Goal: Information Seeking & Learning: Understand process/instructions

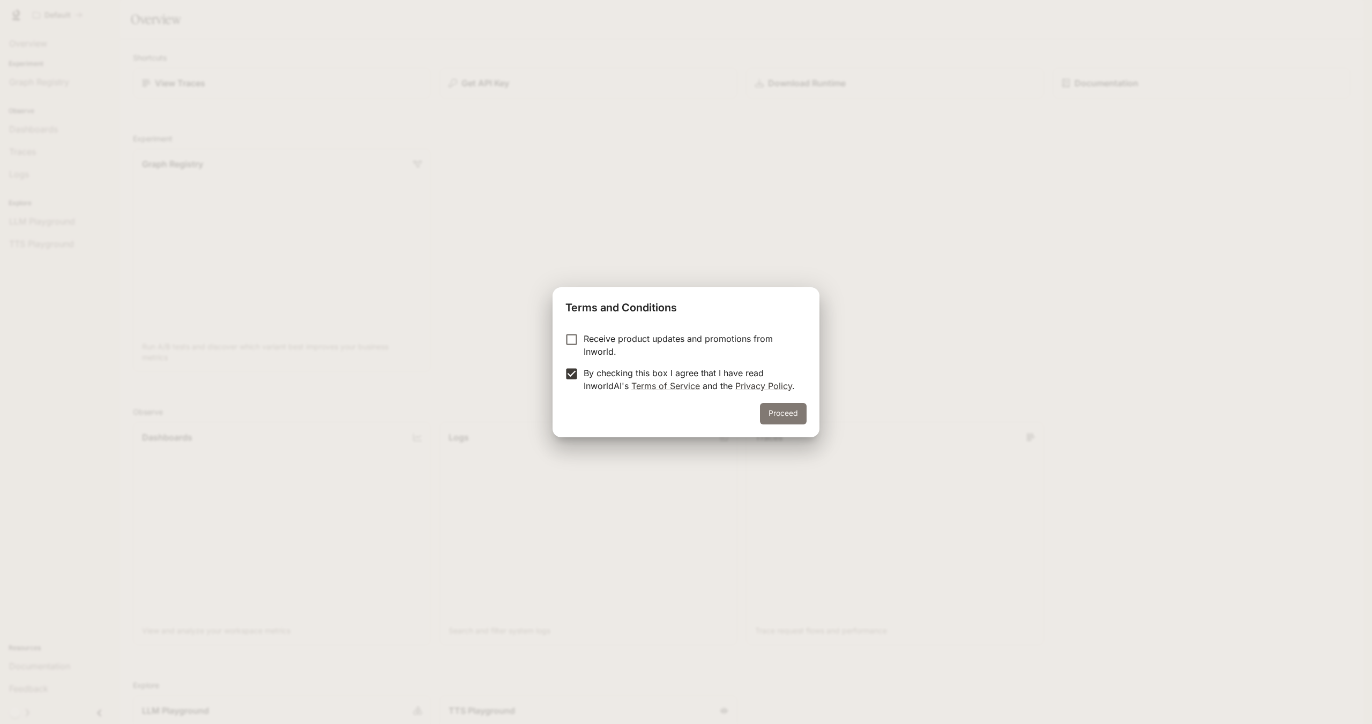
click at [770, 417] on button "Proceed" at bounding box center [783, 413] width 47 height 21
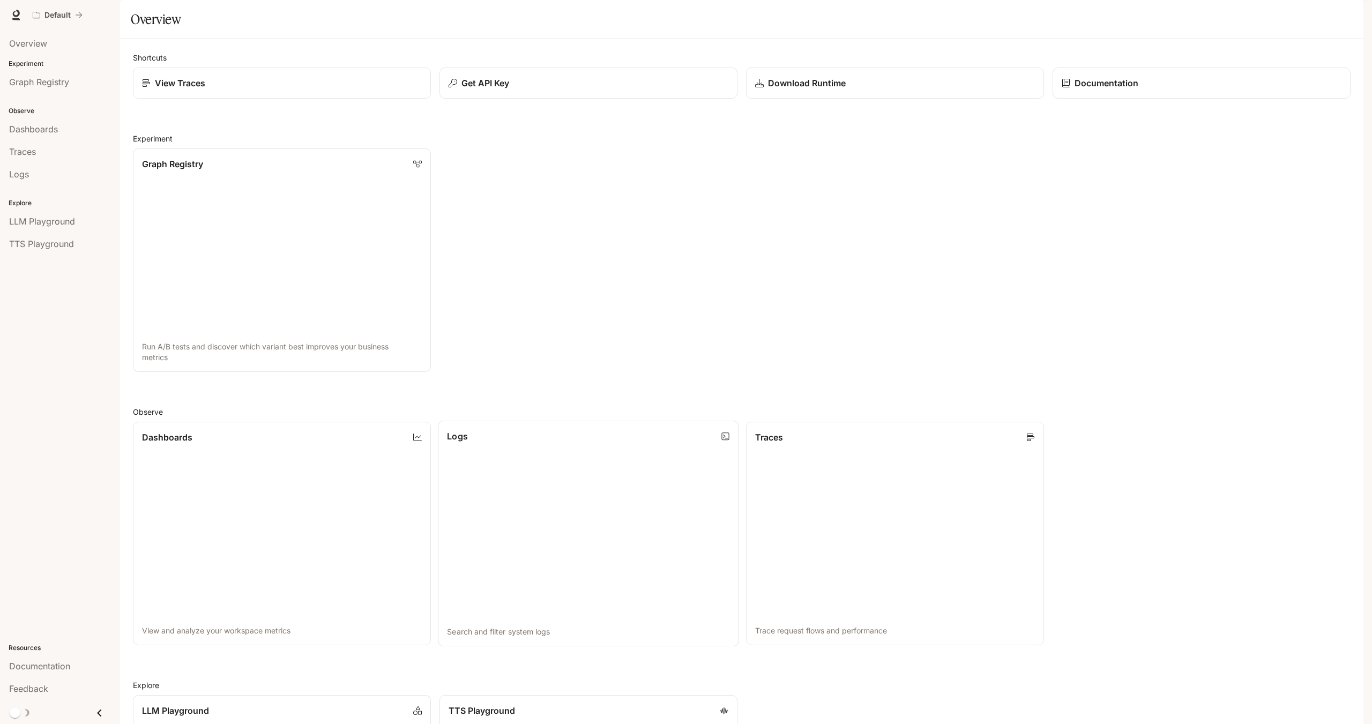
scroll to position [242, 0]
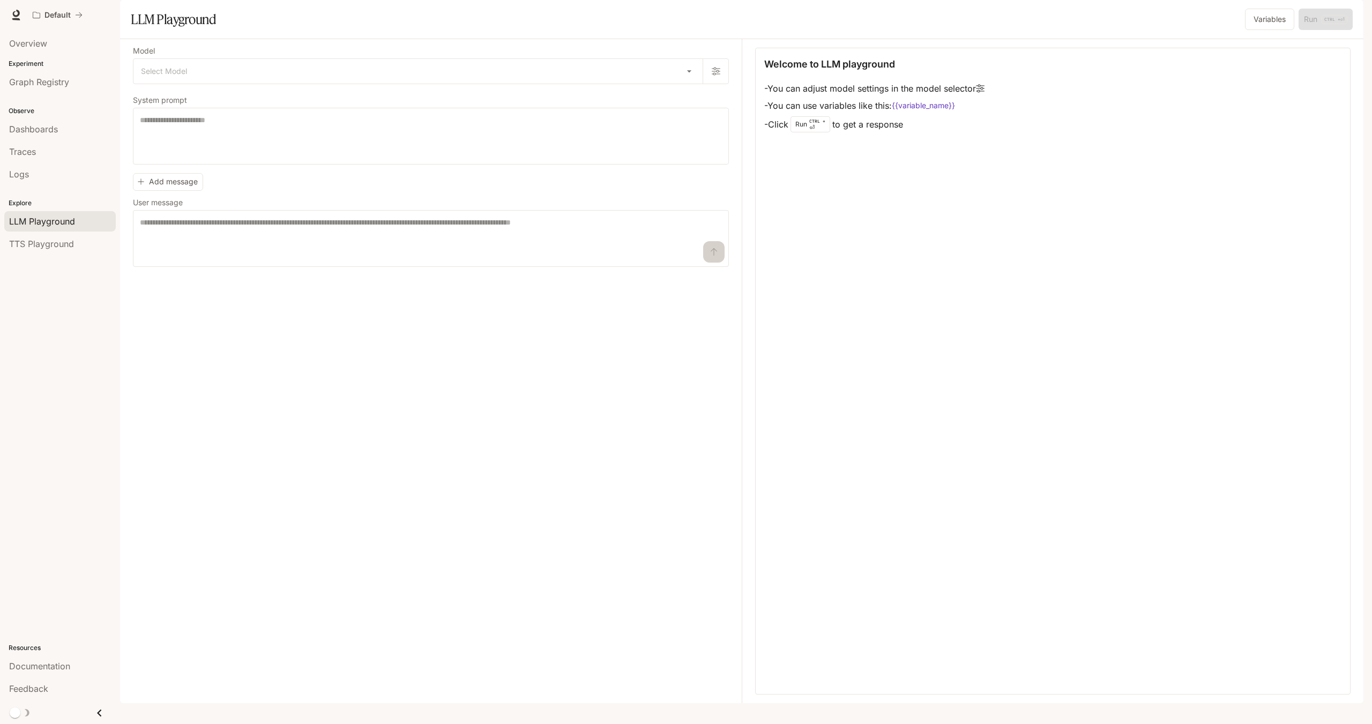
drag, startPoint x: 306, startPoint y: 551, endPoint x: 234, endPoint y: 429, distance: 142.0
click at [234, 443] on div "Model Select Model ​ System prompt * ​ Add message User message * ​" at bounding box center [437, 371] width 609 height 664
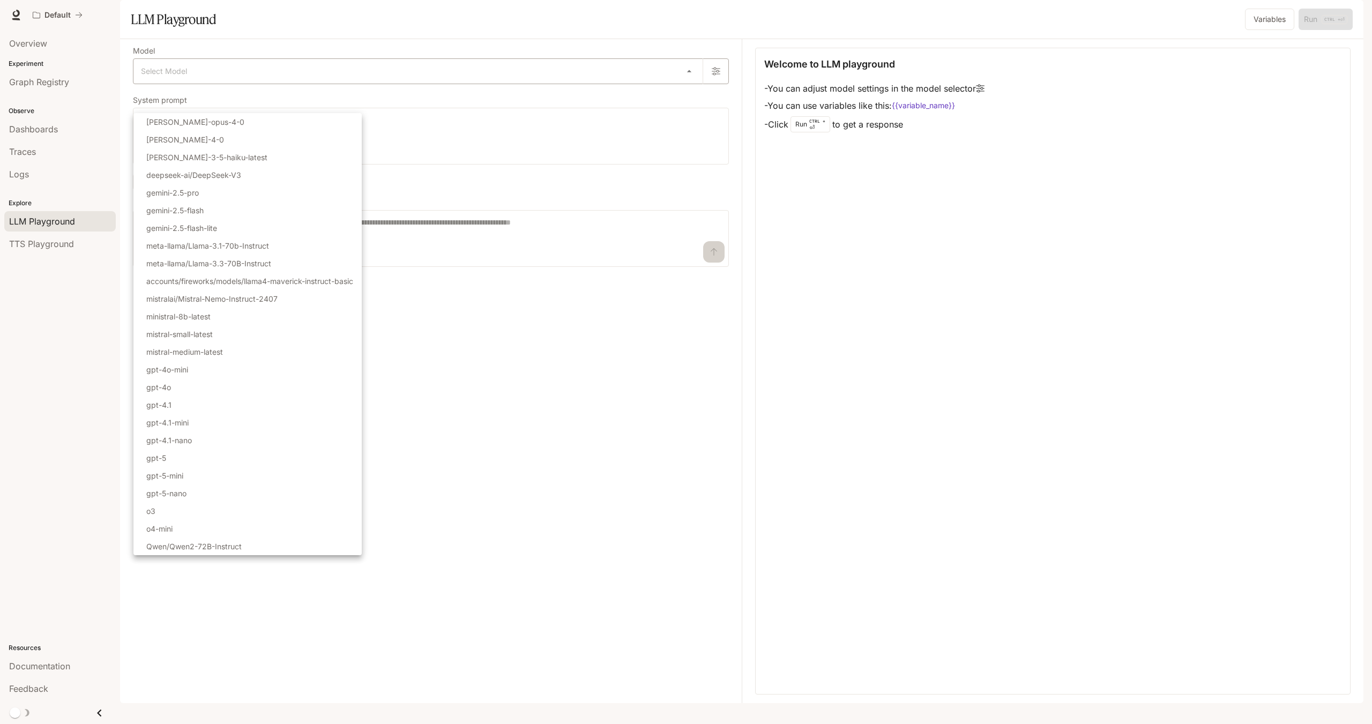
click at [189, 101] on body "Skip to main content Default Documentation Documentation Portal Overview Experi…" at bounding box center [686, 362] width 1372 height 724
click at [443, 404] on div at bounding box center [686, 362] width 1372 height 724
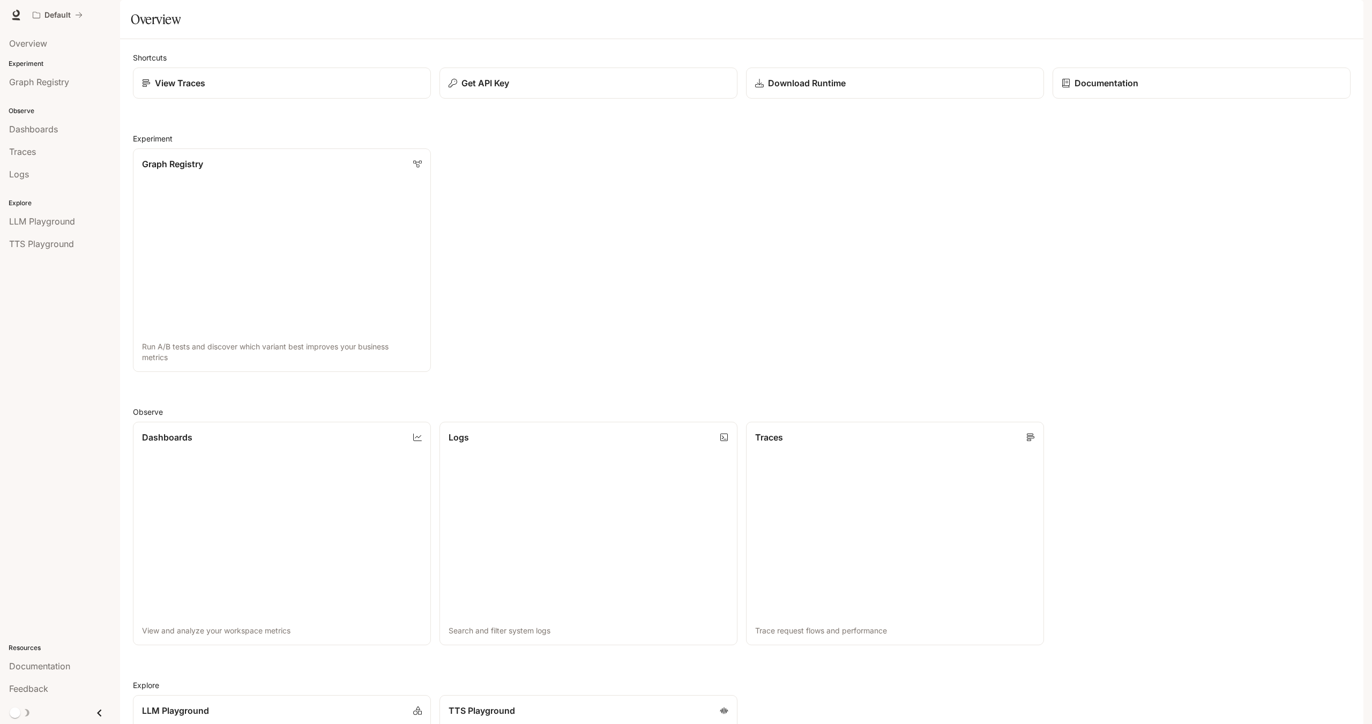
click at [43, 276] on div "Overview Experiment Graph Registry Observe Dashboards Traces Logs Explore LLM P…" at bounding box center [60, 377] width 120 height 694
click at [32, 128] on span "Dashboards" at bounding box center [33, 129] width 49 height 13
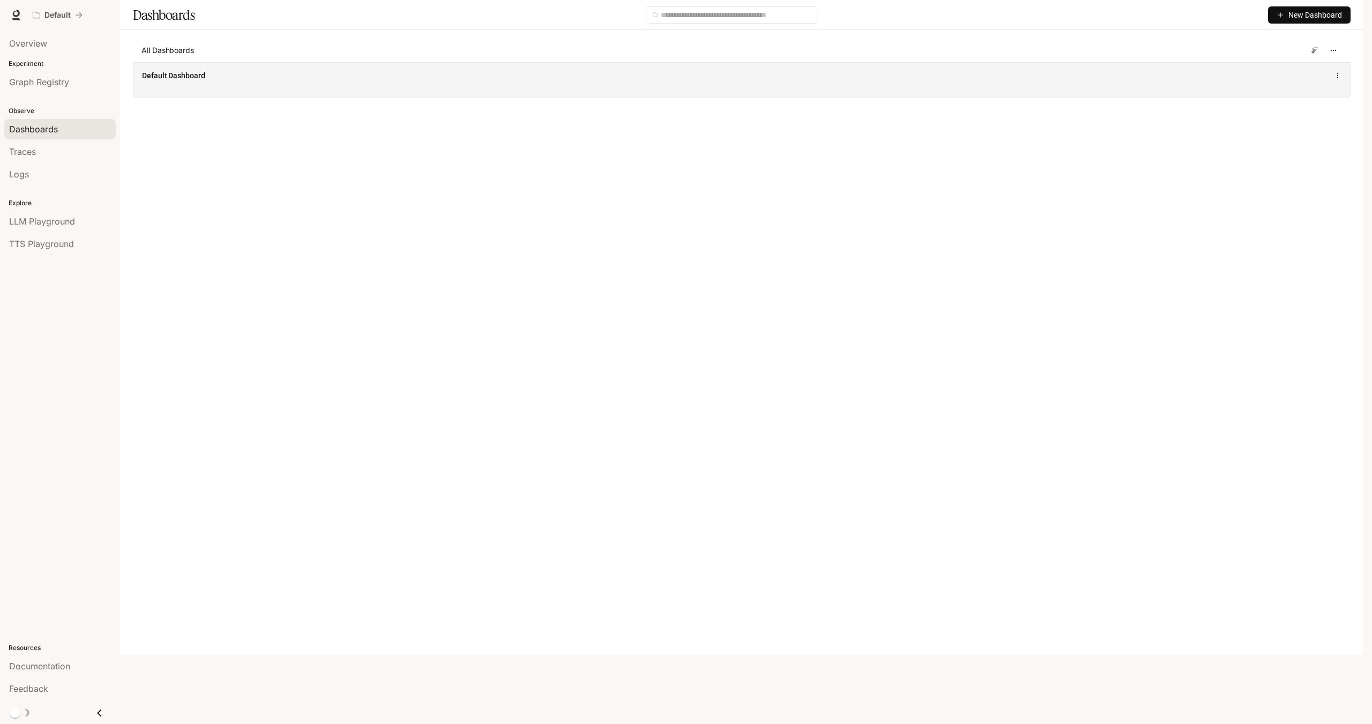
click at [248, 81] on div "Default Dashboard" at bounding box center [494, 75] width 705 height 11
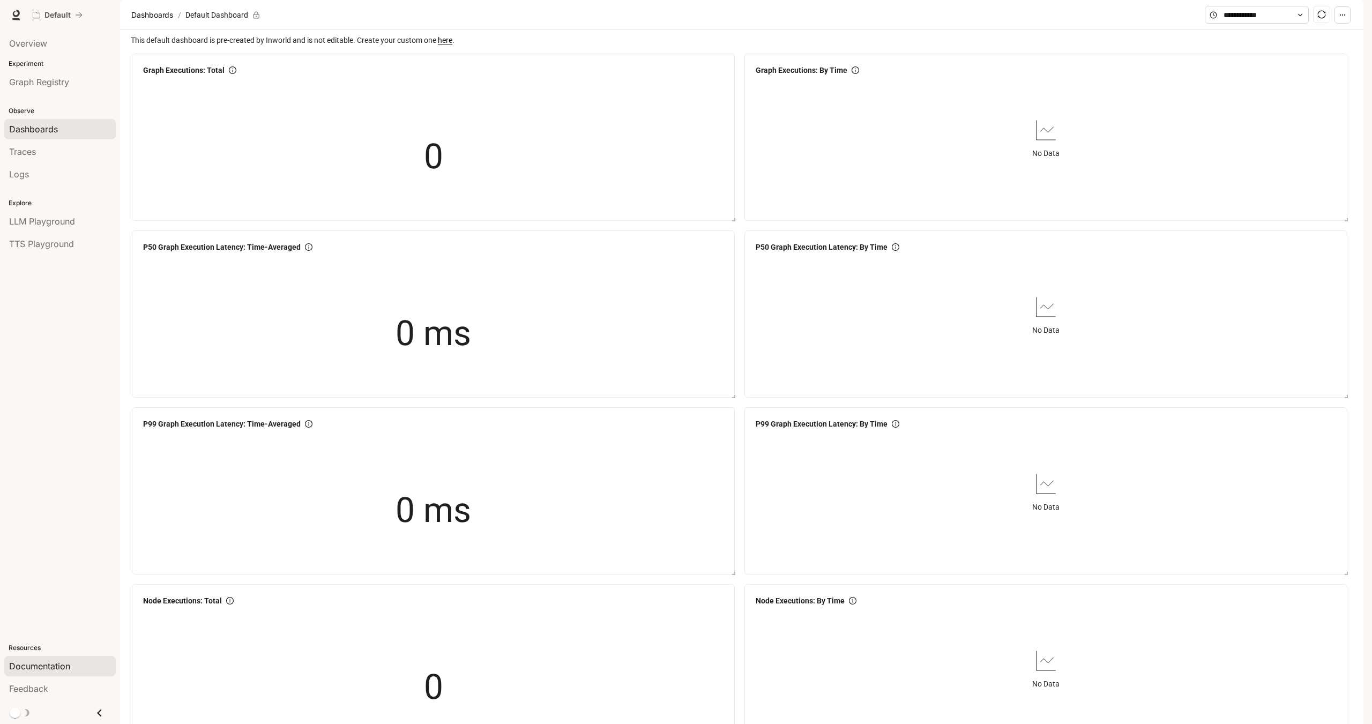
click at [41, 670] on span "Documentation" at bounding box center [39, 666] width 61 height 13
